Goal: Navigation & Orientation: Find specific page/section

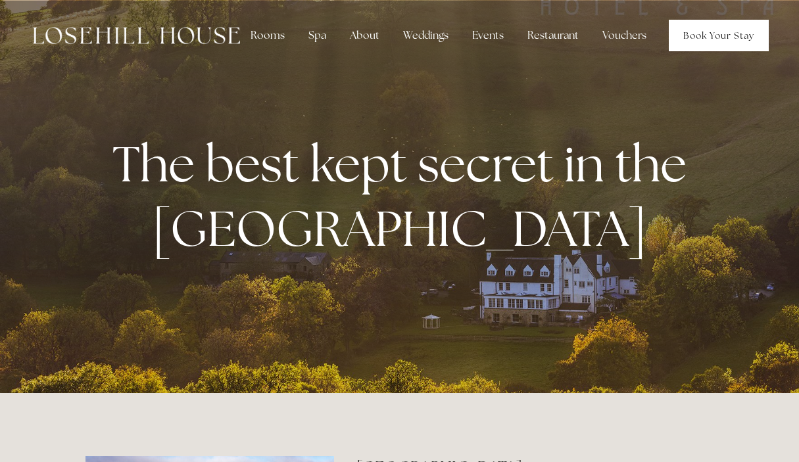
click at [682, 30] on link "Book Your Stay" at bounding box center [719, 36] width 100 height 32
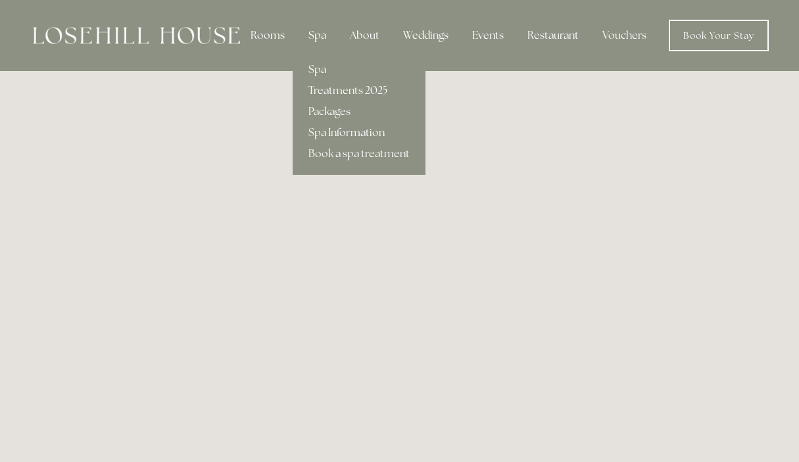
click at [318, 71] on link "Spa" at bounding box center [359, 69] width 133 height 21
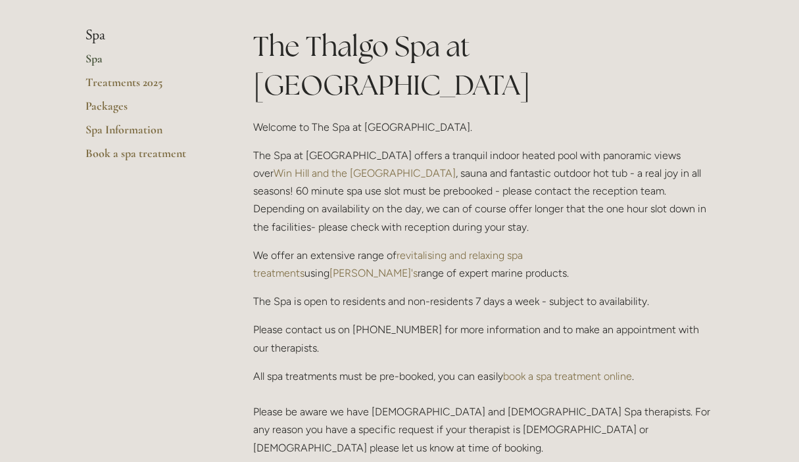
scroll to position [316, 0]
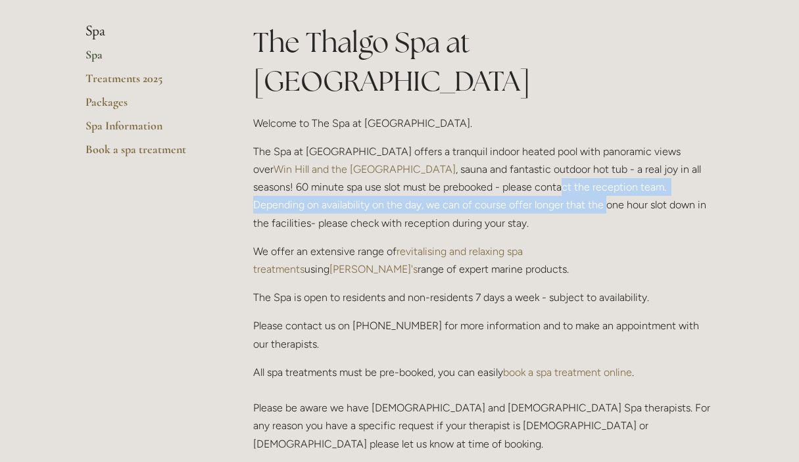
drag, startPoint x: 452, startPoint y: 168, endPoint x: 450, endPoint y: 144, distance: 23.8
click at [450, 144] on p "The Spa at Losehill House offers a tranquil indoor heated pool with panoramic v…" at bounding box center [483, 187] width 461 height 89
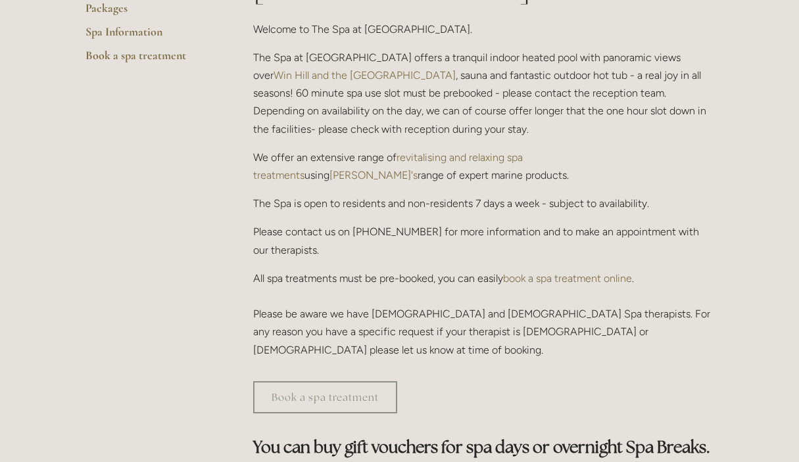
scroll to position [0, 0]
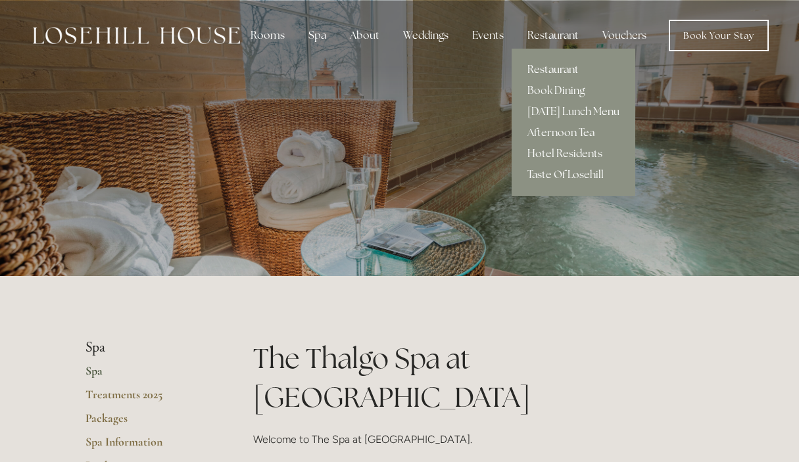
click at [547, 67] on link "Restaurant" at bounding box center [574, 69] width 124 height 21
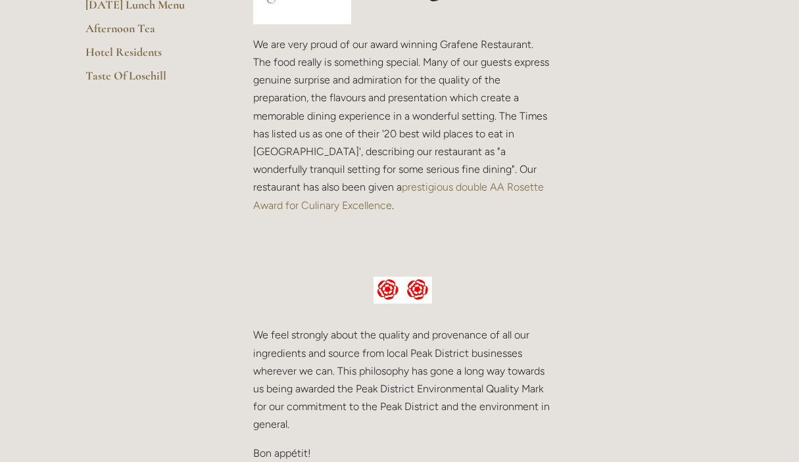
scroll to position [427, 0]
